Goal: Check status

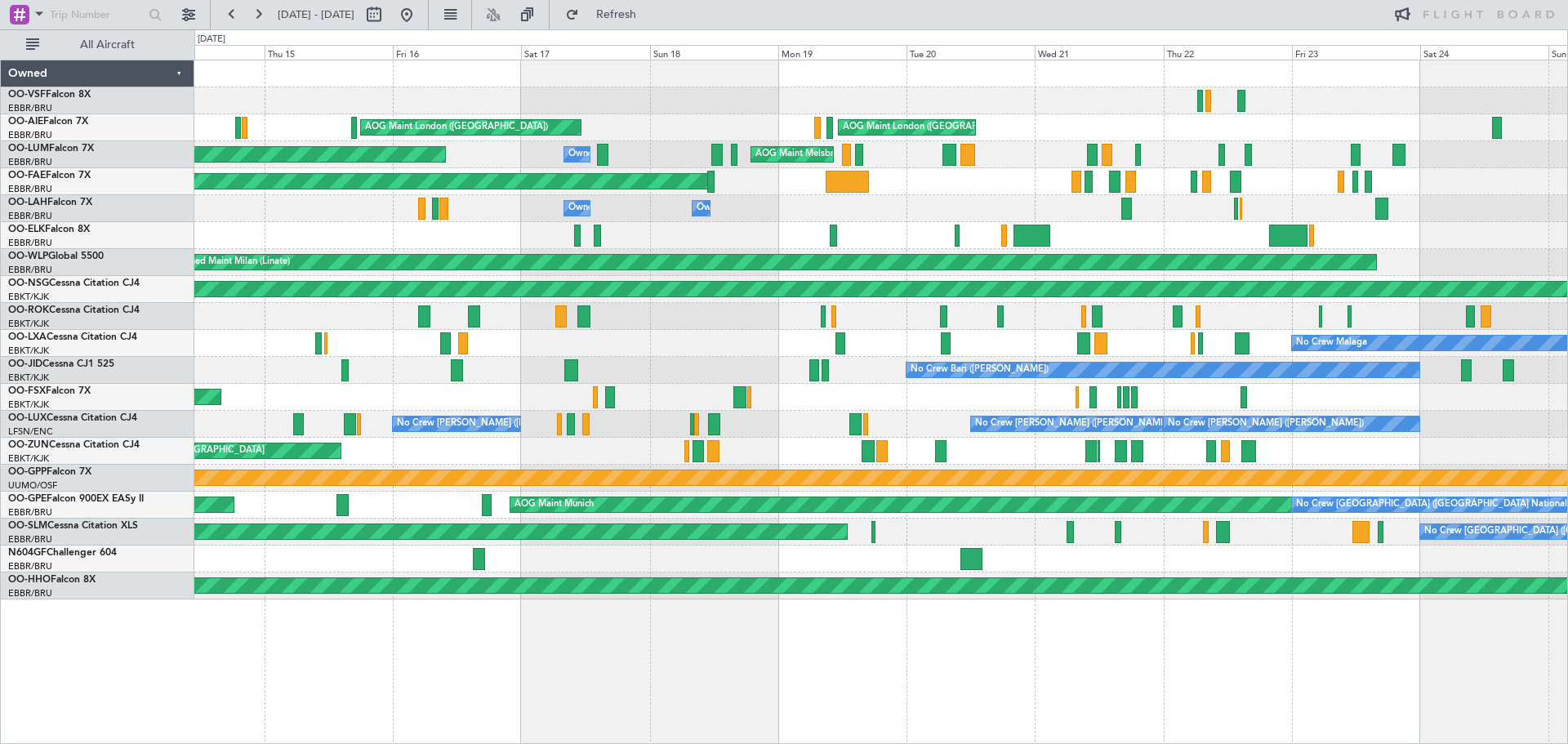
click at [1024, 183] on div "AOG Maint Kananga Planned Maint [GEOGRAPHIC_DATA]-[GEOGRAPHIC_DATA]" at bounding box center [881, 182] width 1373 height 27
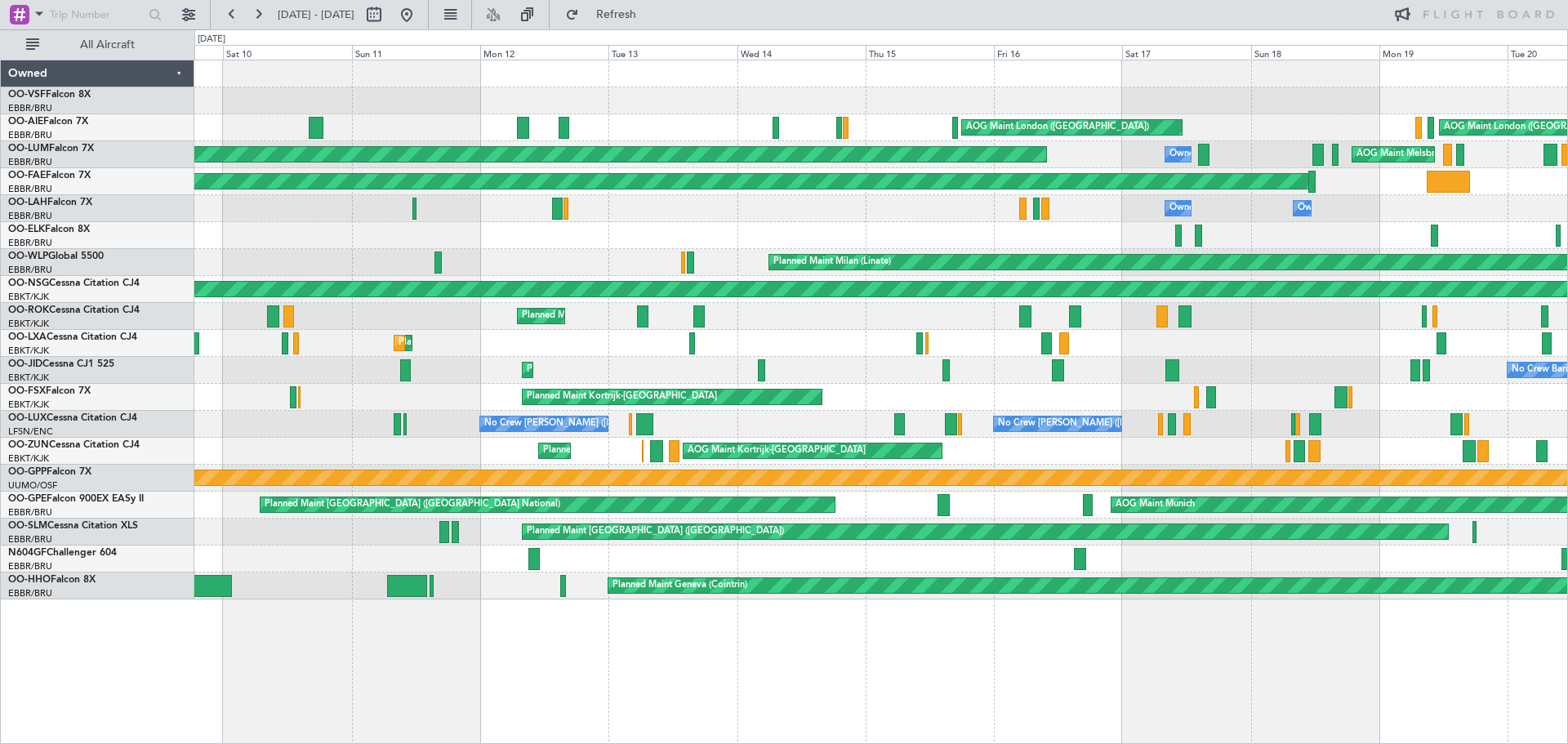
click at [837, 203] on div "Owner Melsbroek Air Base Owner [GEOGRAPHIC_DATA]" at bounding box center [881, 209] width 1373 height 27
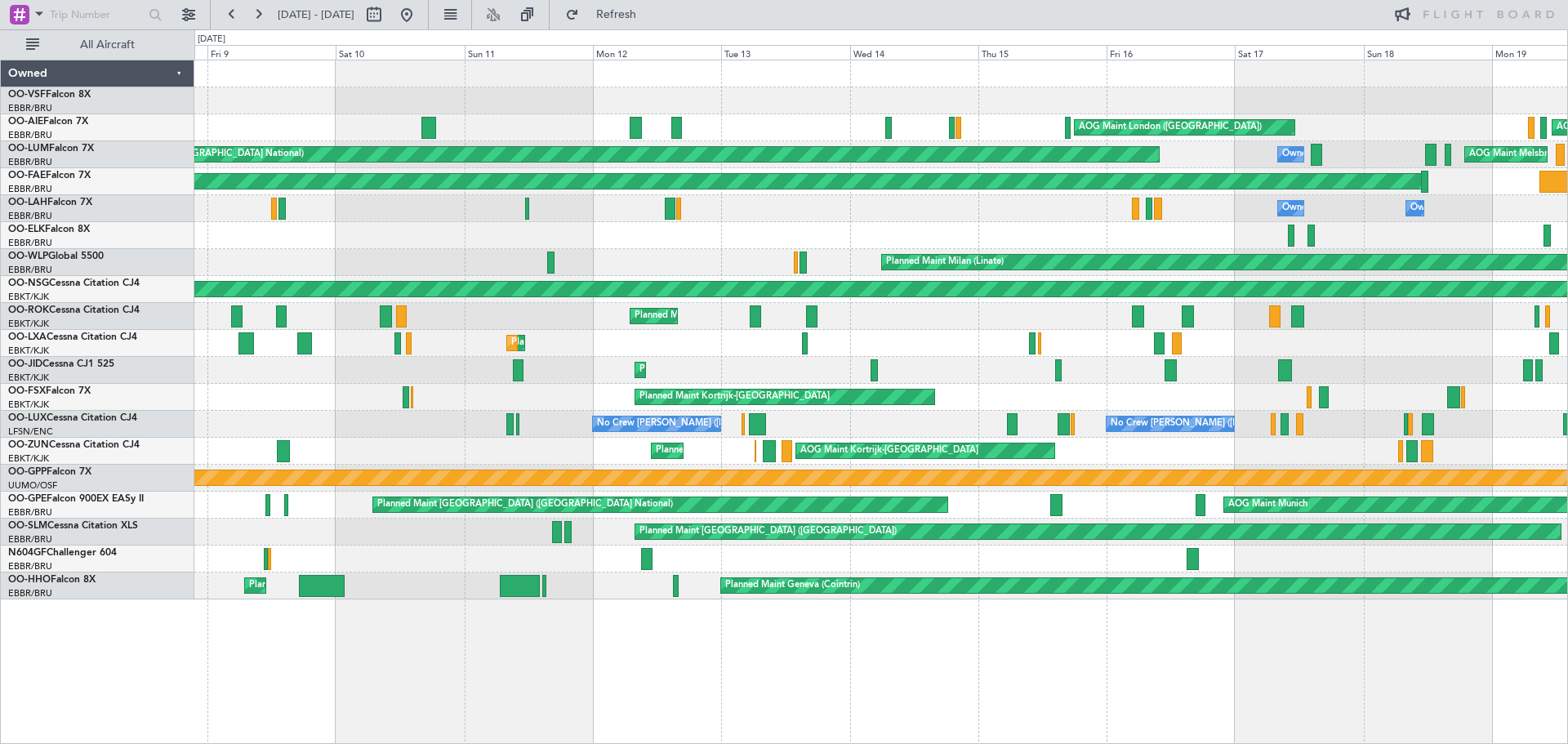
click at [469, 223] on div "null [GEOGRAPHIC_DATA] ([GEOGRAPHIC_DATA])" at bounding box center [881, 236] width 1373 height 27
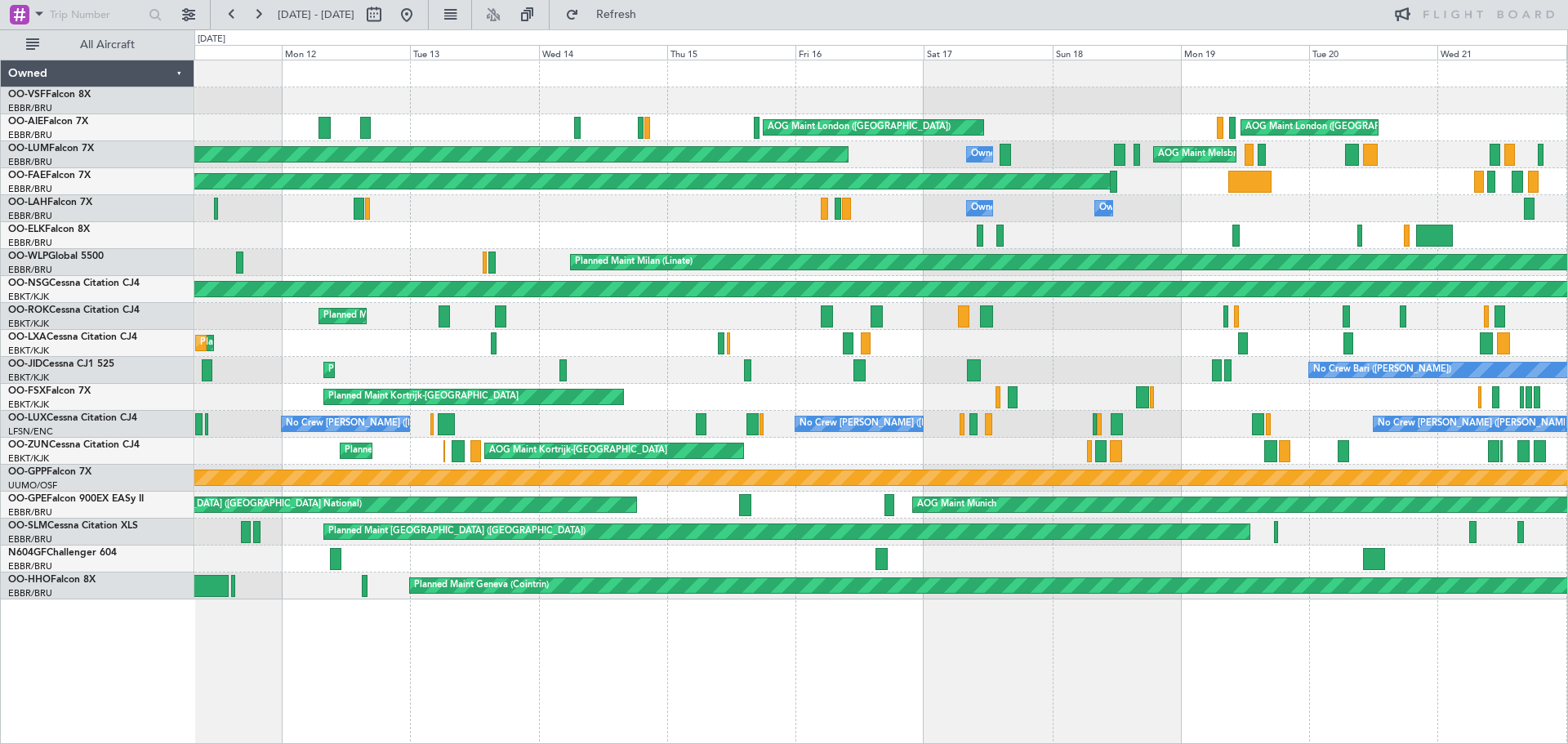
click at [459, 216] on div "Owner Melsbroek Air Base Owner [GEOGRAPHIC_DATA]" at bounding box center [881, 209] width 1373 height 27
click at [1099, 80] on div at bounding box center [881, 74] width 1373 height 27
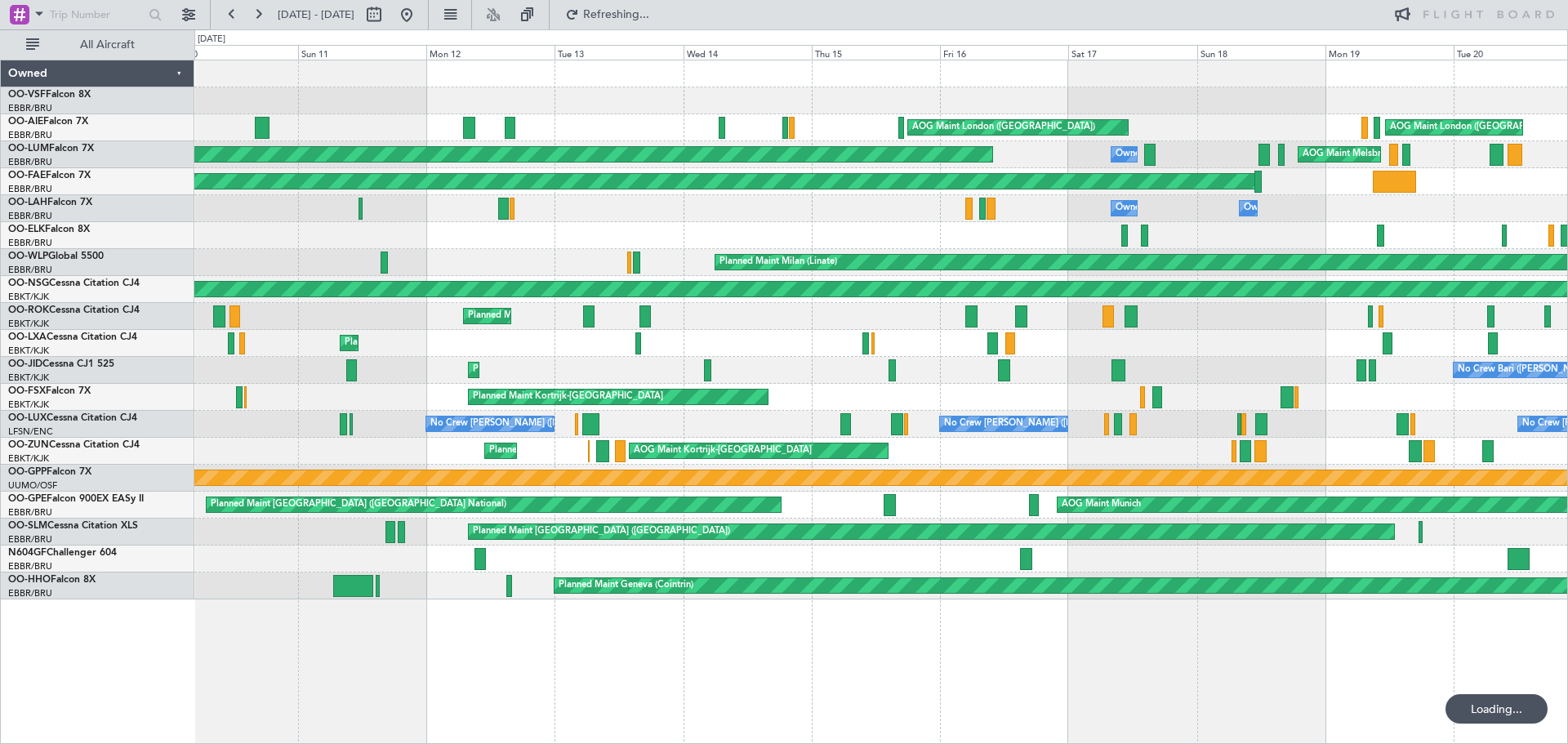
click at [0, 101] on div "AOG Maint London ([GEOGRAPHIC_DATA]) AOG Maint London ([GEOGRAPHIC_DATA]) Plann…" at bounding box center [784, 387] width 1568 height 714
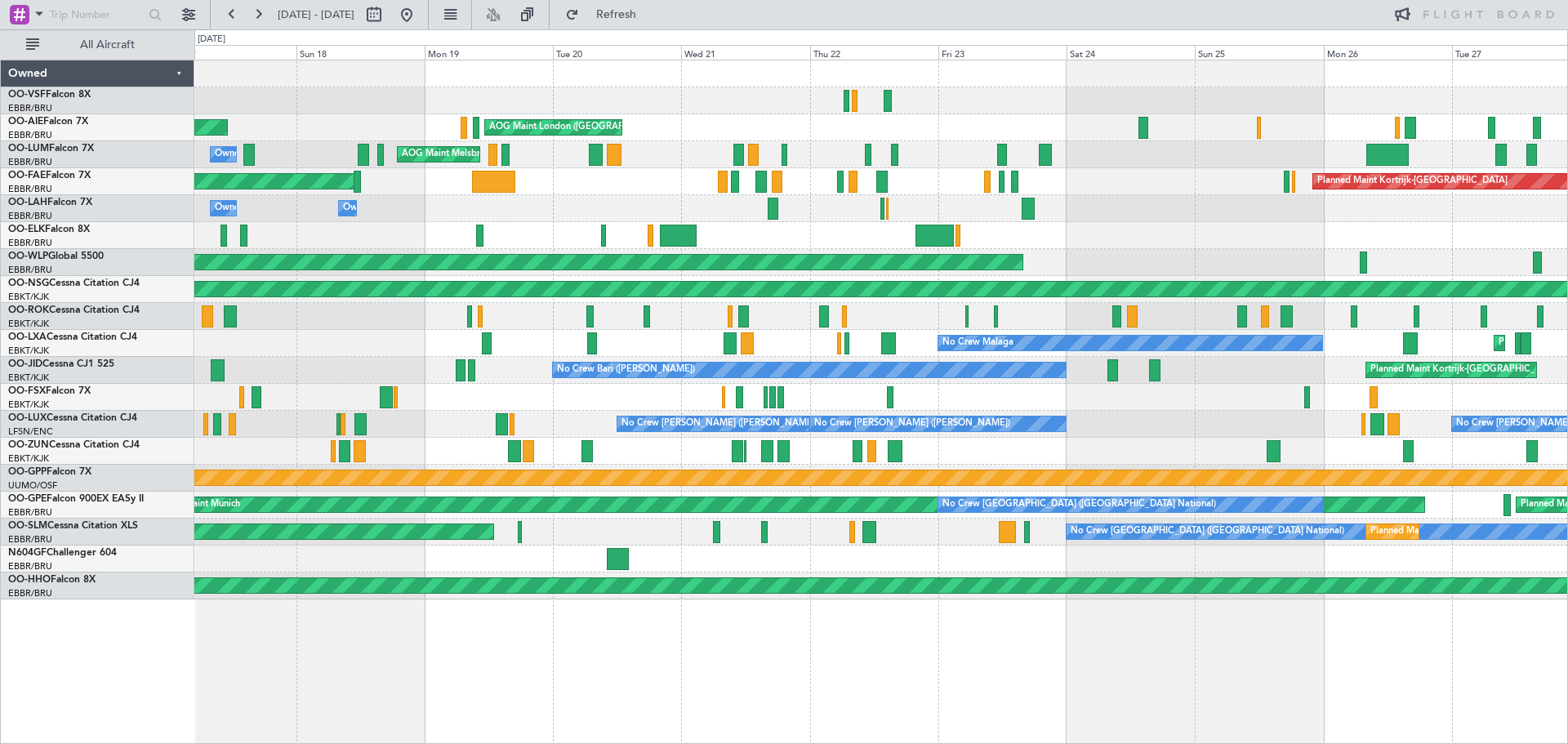
click at [279, 202] on div "Owner Melsbroek Air Base Owner [GEOGRAPHIC_DATA]" at bounding box center [881, 209] width 1373 height 27
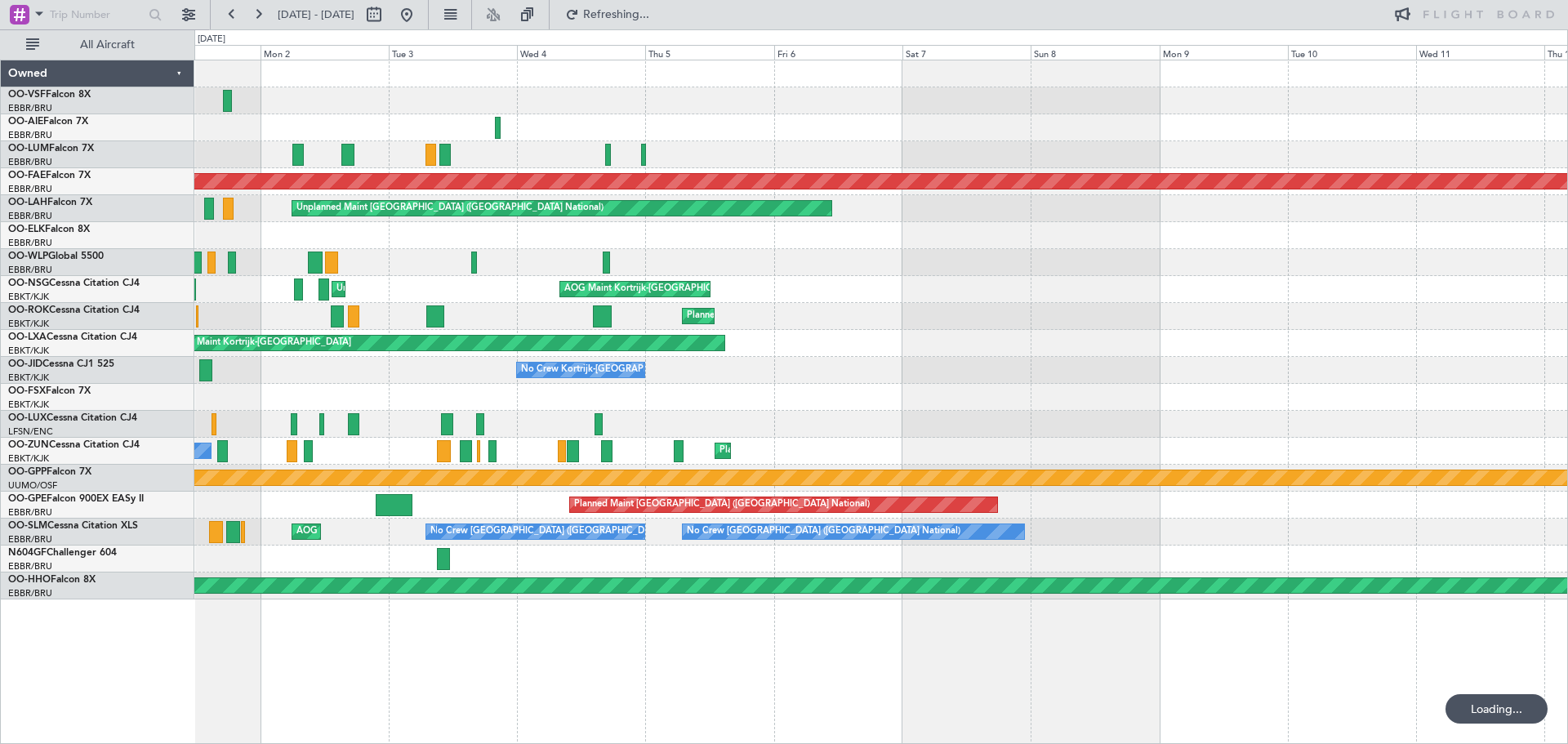
click at [964, 296] on div "Unplanned Maint [GEOGRAPHIC_DATA]-[GEOGRAPHIC_DATA] AOG Maint [GEOGRAPHIC_DATA]…" at bounding box center [881, 289] width 1373 height 27
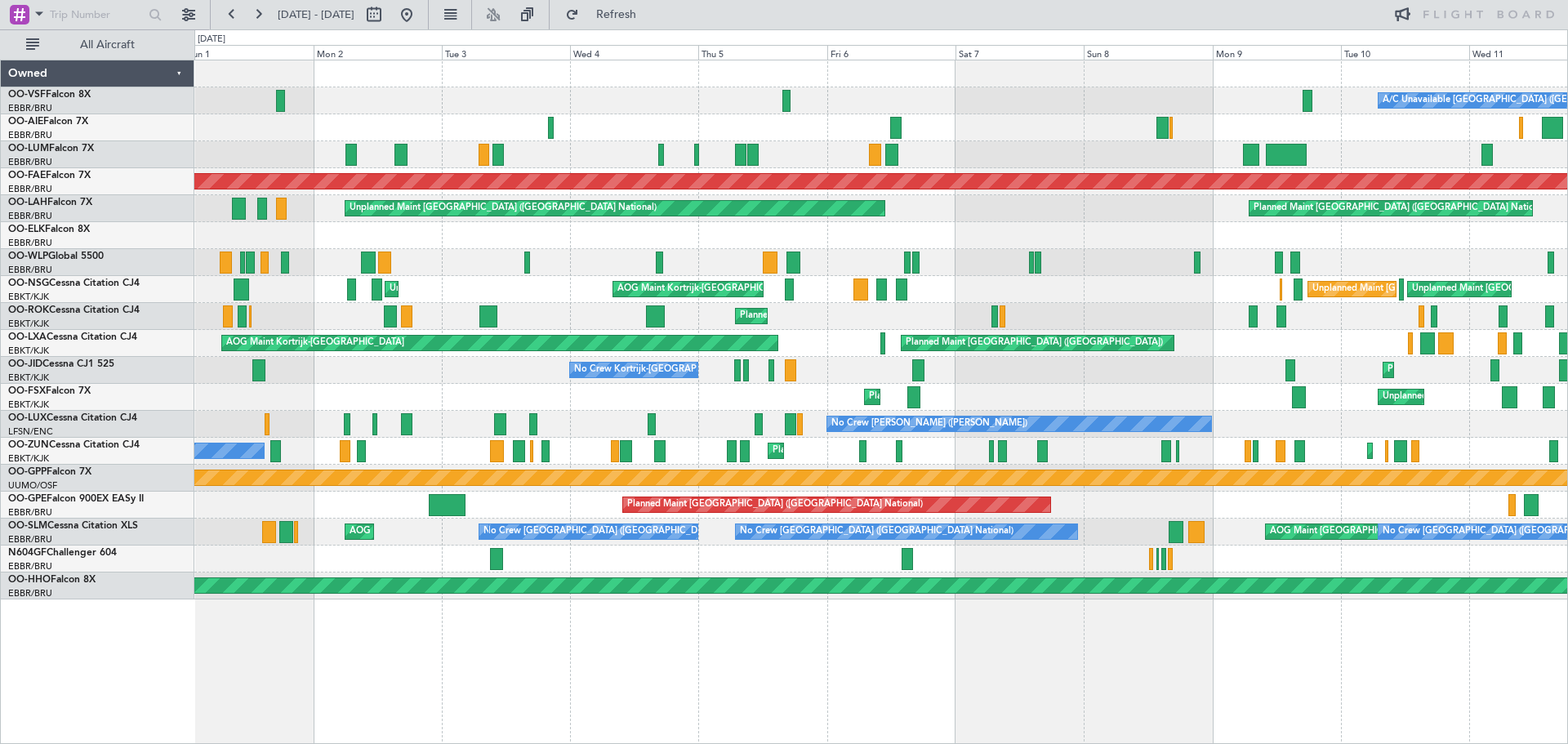
click at [959, 154] on div at bounding box center [881, 154] width 1373 height 27
click at [420, 11] on button at bounding box center [406, 14] width 26 height 26
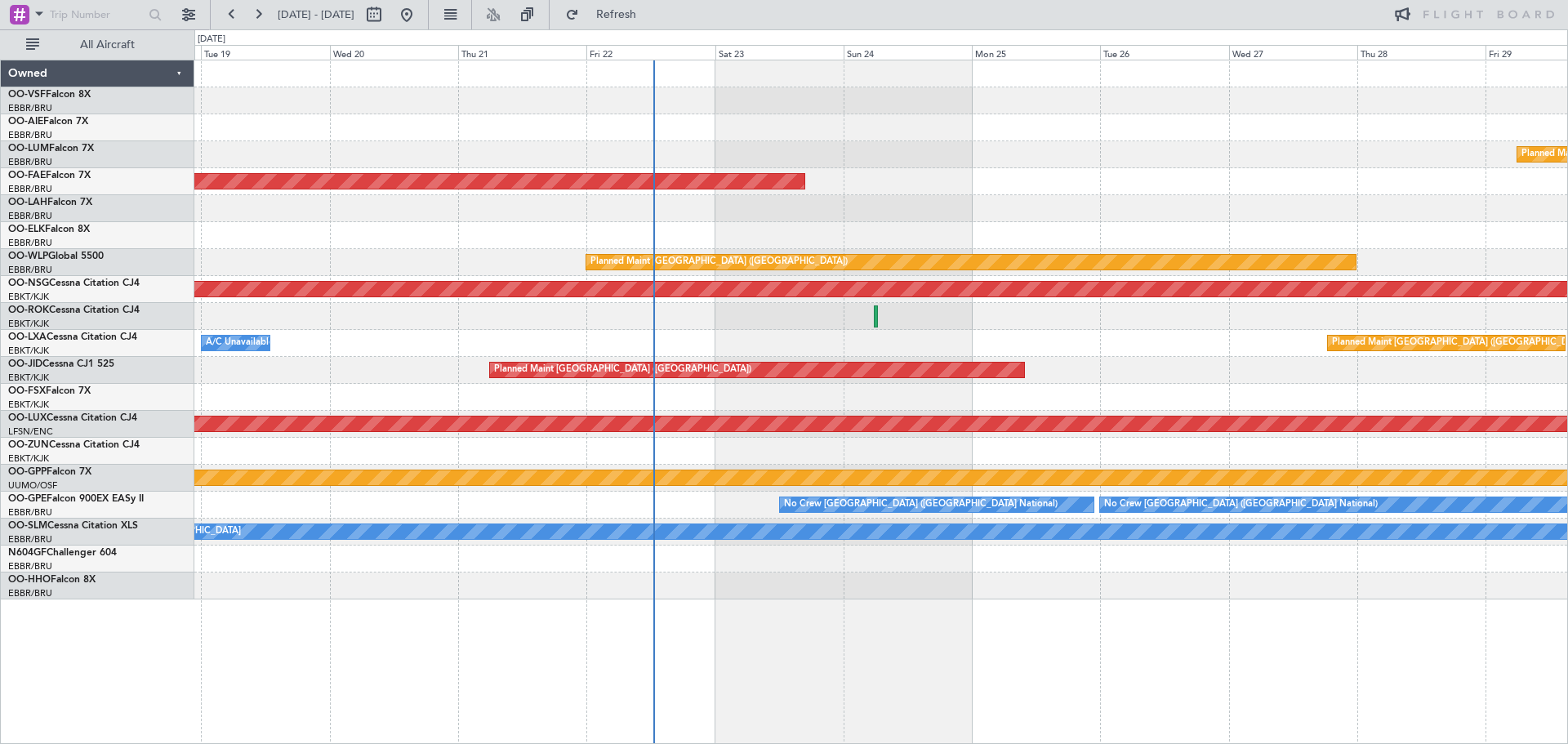
click at [551, 131] on div "Planned Maint [GEOGRAPHIC_DATA] ([GEOGRAPHIC_DATA] National) Planned Maint [GEO…" at bounding box center [881, 329] width 1373 height 539
